Goal: Navigation & Orientation: Find specific page/section

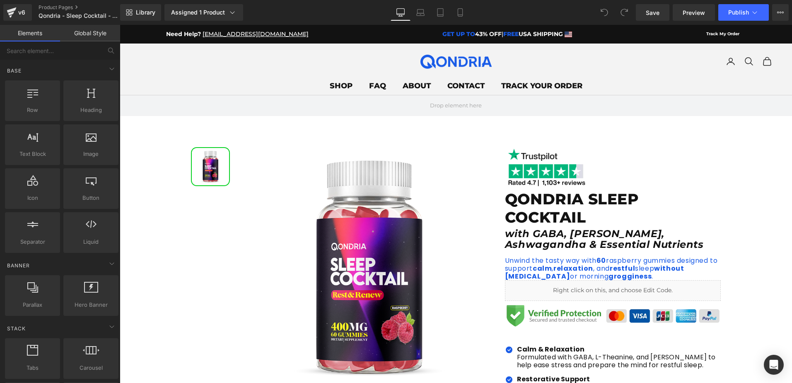
click at [444, 34] on em "GET UP TO" at bounding box center [459, 33] width 33 height 7
click at [537, 36] on strong "USA SHIPPING" at bounding box center [541, 33] width 44 height 7
drag, startPoint x: 537, startPoint y: 36, endPoint x: 484, endPoint y: 40, distance: 53.2
click at [484, 40] on div "Need Help? [EMAIL_ADDRESS][DOMAIN_NAME] GET UP TO 43% OFF | FREE USA SHIPPING T…" at bounding box center [456, 34] width 673 height 19
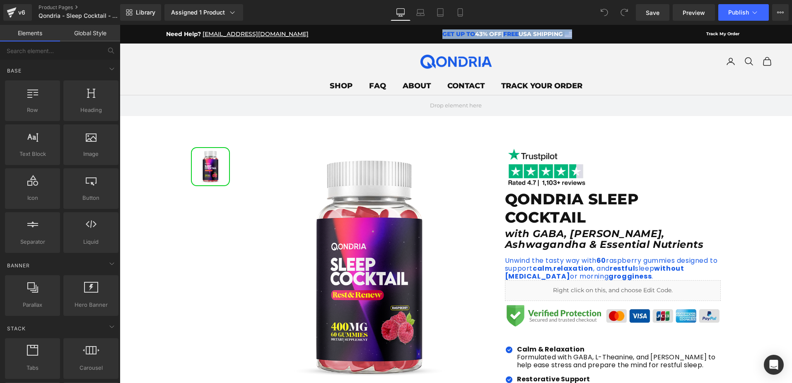
drag, startPoint x: 405, startPoint y: 36, endPoint x: 558, endPoint y: 34, distance: 153.4
click at [558, 34] on div "Need Help? [EMAIL_ADDRESS][DOMAIN_NAME] GET UP TO 43% OFF | FREE USA SHIPPING T…" at bounding box center [456, 34] width 580 height 10
click at [405, 37] on div "Need Help? [EMAIL_ADDRESS][DOMAIN_NAME] GET UP TO 43% OFF | FREE USA SHIPPING T…" at bounding box center [456, 34] width 580 height 10
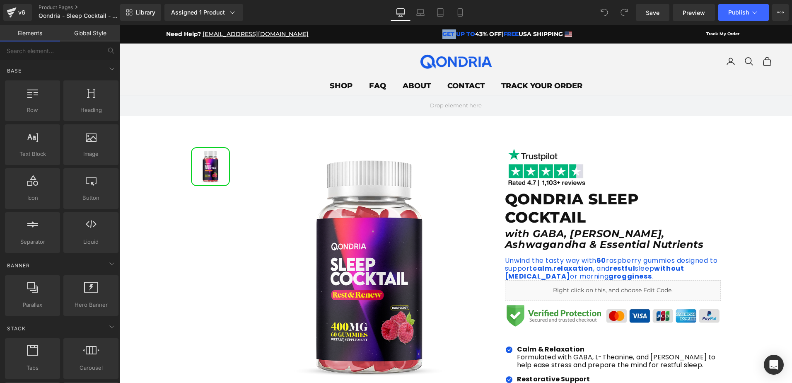
drag, startPoint x: 405, startPoint y: 37, endPoint x: 381, endPoint y: 39, distance: 24.2
click at [381, 39] on div "Need Help? [EMAIL_ADDRESS][DOMAIN_NAME] GET UP TO 43% OFF | FREE USA SHIPPING T…" at bounding box center [456, 34] width 580 height 10
click at [413, 64] on x-header "Qondria Navigation menu SHOP Urolithin Electrolyte FAQ About Contact Track Your…" at bounding box center [456, 70] width 673 height 52
click at [436, 63] on img at bounding box center [456, 61] width 75 height 15
click at [443, 34] on em "GET UP TO" at bounding box center [459, 33] width 33 height 7
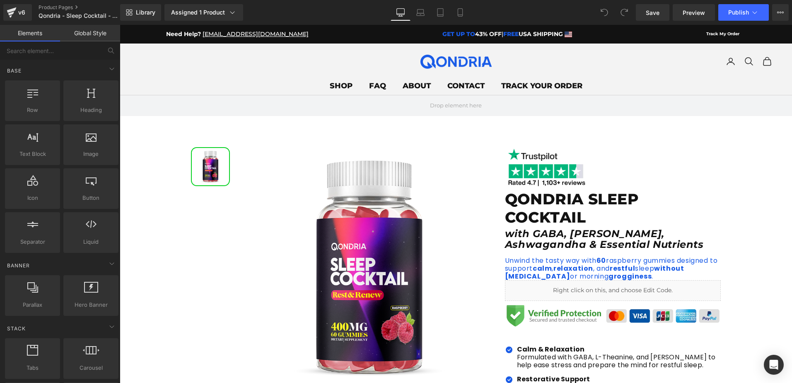
click at [262, 58] on x-header "Qondria Navigation menu SHOP Urolithin Electrolyte FAQ About Contact Track Your…" at bounding box center [456, 70] width 673 height 52
click at [166, 74] on x-header "Qondria Navigation menu SHOP Urolithin Electrolyte FAQ About Contact Track Your…" at bounding box center [456, 70] width 673 height 52
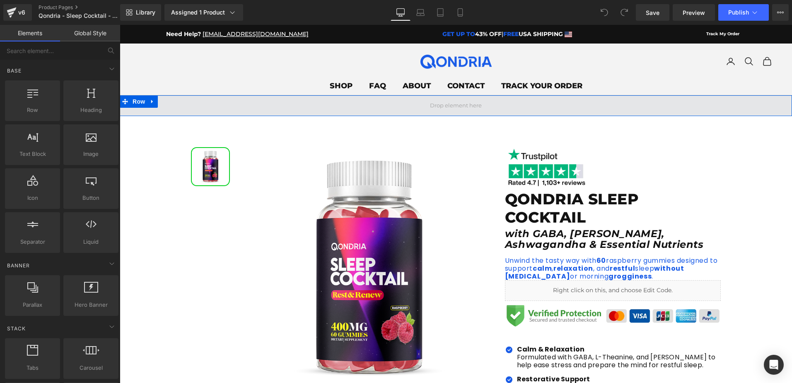
click at [168, 102] on span at bounding box center [456, 105] width 673 height 21
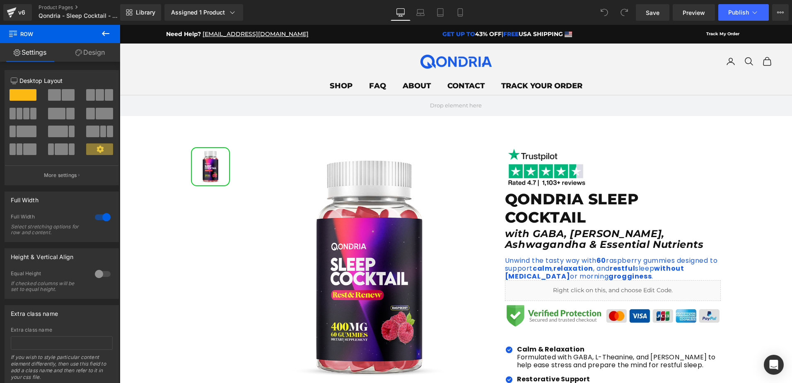
click at [204, 73] on x-header "Qondria Navigation menu SHOP Urolithin Electrolyte FAQ About Contact Track Your…" at bounding box center [456, 70] width 673 height 52
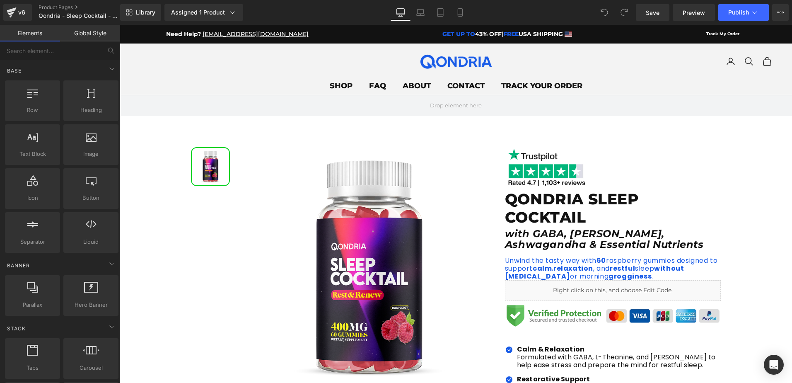
drag, startPoint x: 204, startPoint y: 73, endPoint x: 211, endPoint y: 73, distance: 6.6
click at [206, 73] on x-header "Qondria Navigation menu SHOP Urolithin Electrolyte FAQ About Contact Track Your…" at bounding box center [456, 70] width 673 height 52
click at [522, 29] on div "Need Help? [EMAIL_ADDRESS][DOMAIN_NAME] GET UP TO 43% OFF | FREE USA SHIPPING T…" at bounding box center [456, 34] width 673 height 19
click at [525, 34] on strong "USA SHIPPING" at bounding box center [541, 33] width 44 height 7
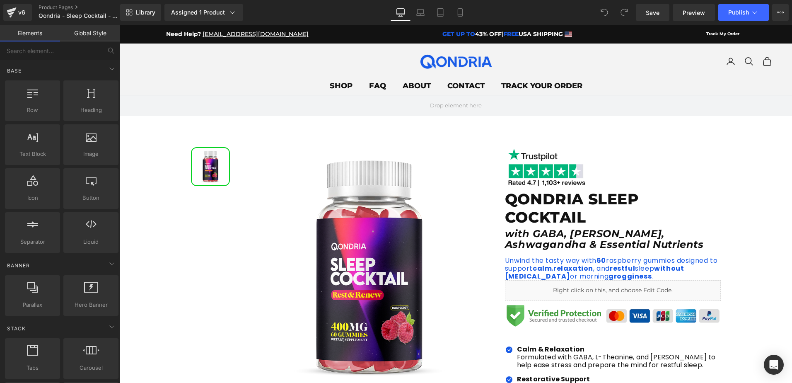
click at [665, 69] on x-header "Qondria Navigation menu SHOP Urolithin Electrolyte FAQ About Contact Track Your…" at bounding box center [456, 70] width 673 height 52
click at [443, 33] on em "GET UP TO" at bounding box center [459, 33] width 33 height 7
drag, startPoint x: 418, startPoint y: 33, endPoint x: 379, endPoint y: 41, distance: 39.8
click at [376, 41] on div "Need Help? [EMAIL_ADDRESS][DOMAIN_NAME] GET UP TO 43% OFF | FREE USA SHIPPING T…" at bounding box center [456, 34] width 673 height 19
click at [771, 7] on div "Save Preview Publish Scheduled View Live Page View with current Template Save T…" at bounding box center [713, 12] width 160 height 17
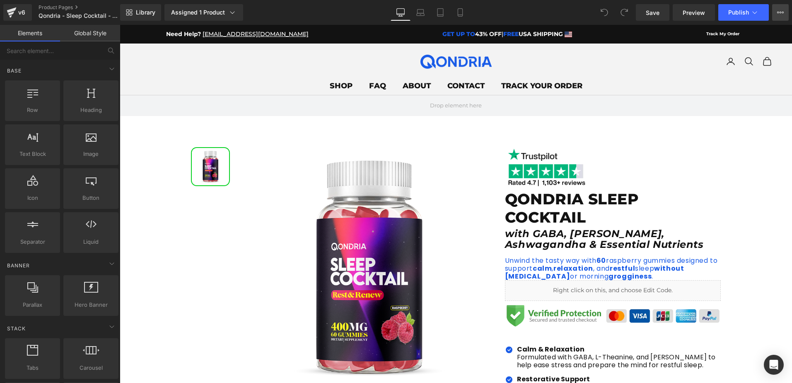
click at [778, 11] on icon at bounding box center [780, 12] width 7 height 7
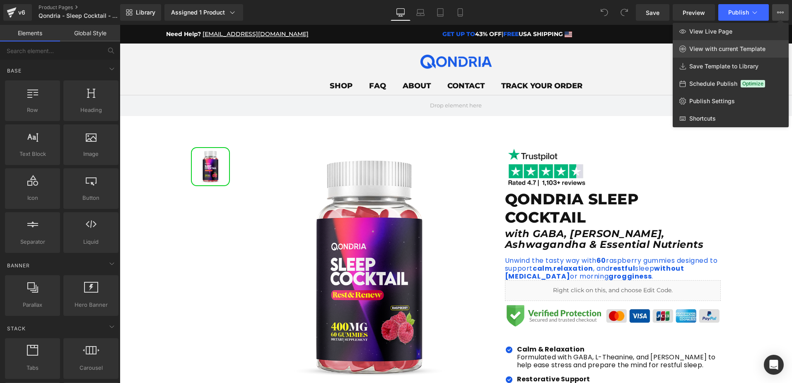
click at [742, 51] on span "View with current Template" at bounding box center [728, 48] width 76 height 7
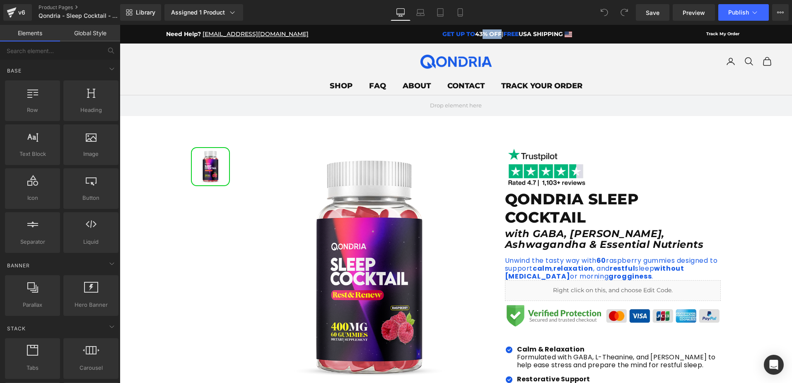
drag, startPoint x: 456, startPoint y: 31, endPoint x: 473, endPoint y: 30, distance: 16.6
click at [475, 30] on strong "43% OFF" at bounding box center [488, 33] width 27 height 7
drag, startPoint x: 473, startPoint y: 30, endPoint x: 557, endPoint y: 50, distance: 86.9
click at [557, 50] on x-header "Qondria Navigation menu SHOP Urolithin Electrolyte FAQ About Contact Track Your…" at bounding box center [456, 70] width 673 height 52
click at [44, 5] on link "Product Pages" at bounding box center [86, 7] width 95 height 7
